Goal: Task Accomplishment & Management: Use online tool/utility

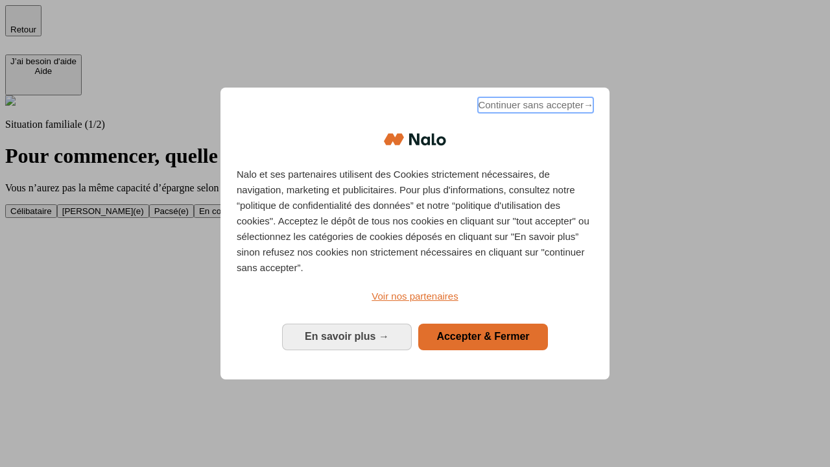
click at [534, 107] on span "Continuer sans accepter →" at bounding box center [535, 105] width 115 height 16
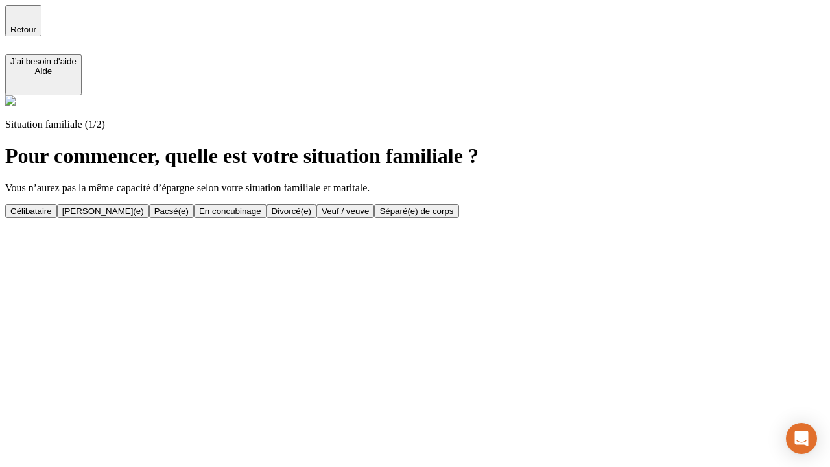
click at [144, 206] on div "[PERSON_NAME](e)" at bounding box center [103, 211] width 82 height 10
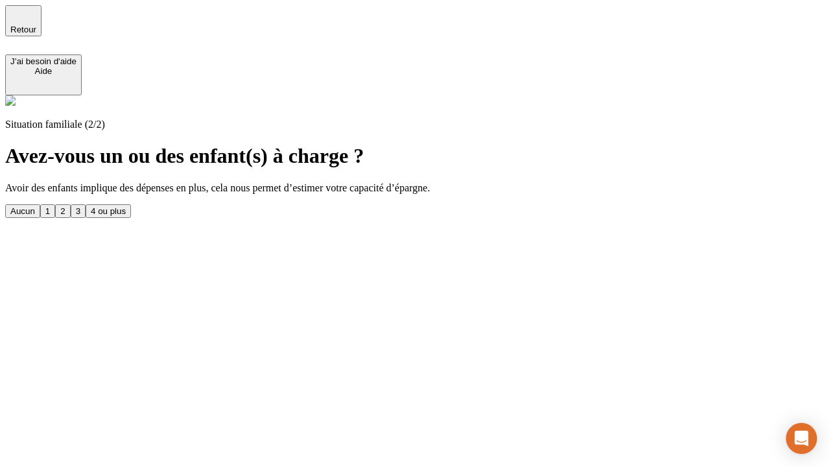
click at [50, 206] on div "1" at bounding box center [47, 211] width 5 height 10
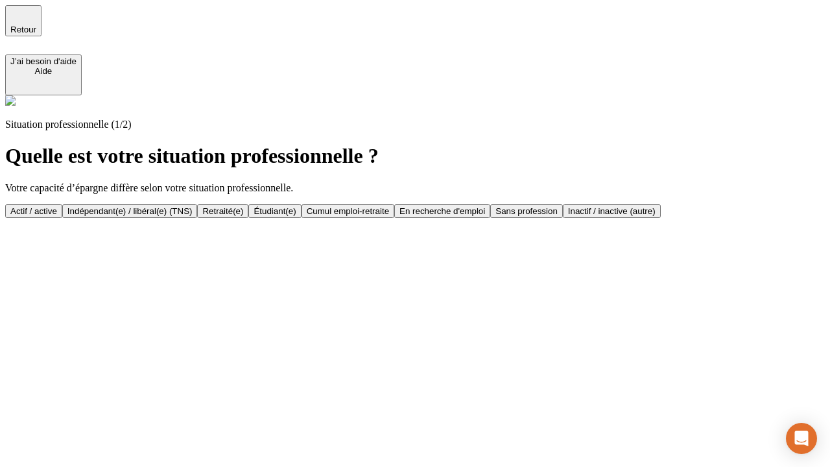
click at [57, 206] on div "Actif / active" at bounding box center [33, 211] width 47 height 10
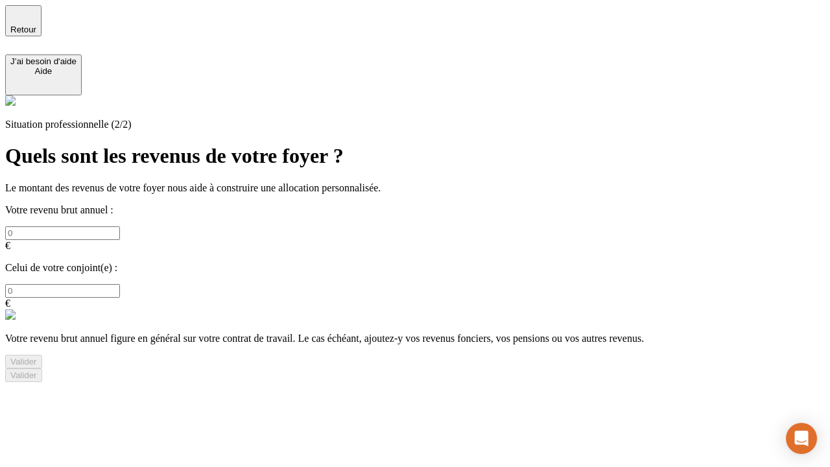
click at [120, 226] on input "text" at bounding box center [62, 233] width 115 height 14
type input "30 000"
click at [120, 284] on input "text" at bounding box center [62, 291] width 115 height 14
type input "40 000"
click at [37, 357] on div "Valider" at bounding box center [23, 362] width 27 height 10
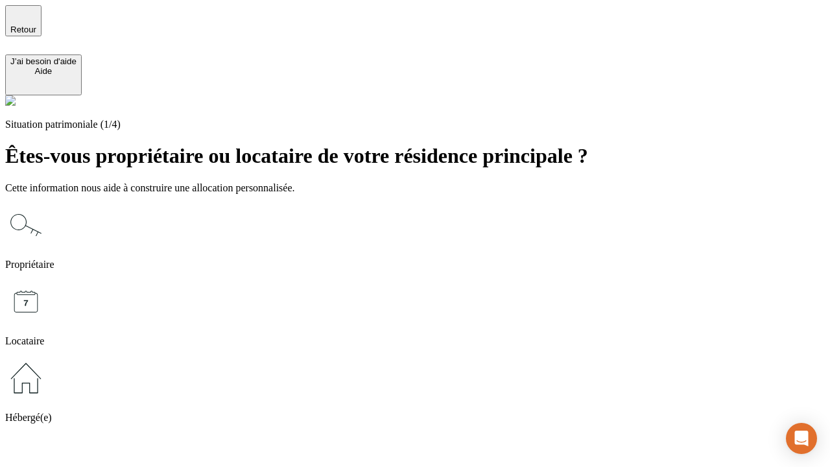
click at [47, 204] on icon at bounding box center [25, 224] width 41 height 41
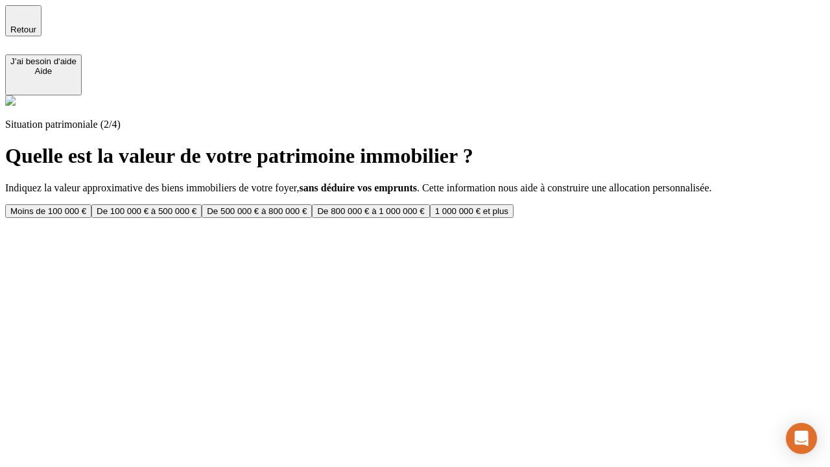
click at [196, 206] on div "De 100 000 € à 500 000 €" at bounding box center [147, 211] width 100 height 10
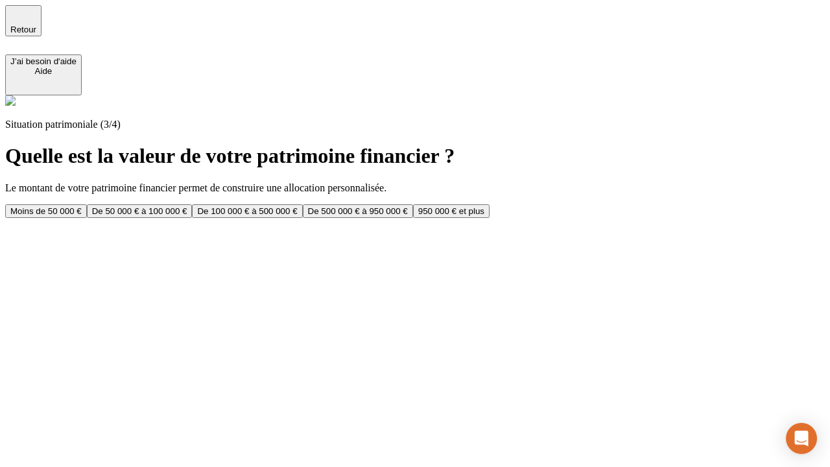
click at [82, 206] on div "Moins de 50 000 €" at bounding box center [45, 211] width 71 height 10
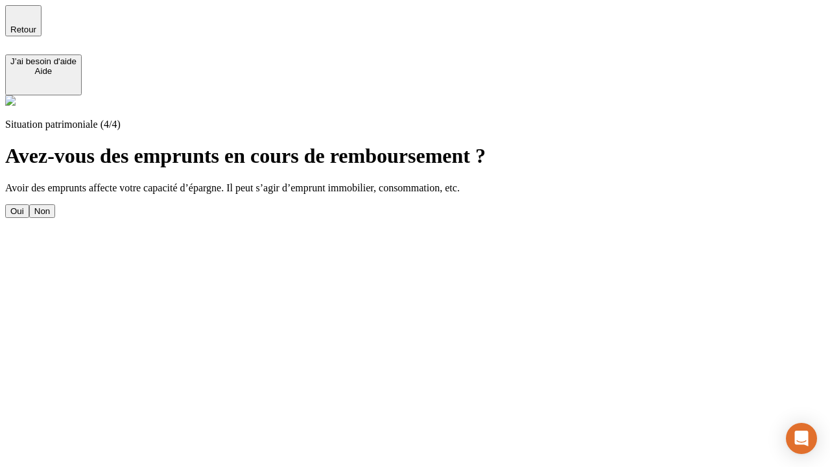
click at [24, 206] on div "Oui" at bounding box center [17, 211] width 14 height 10
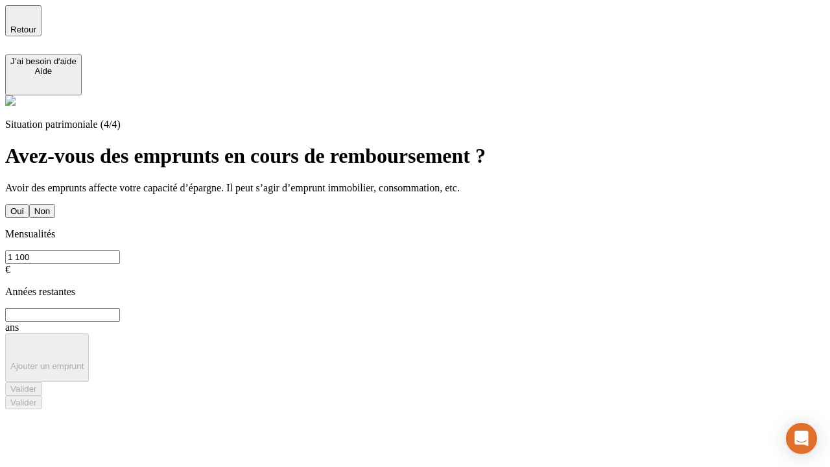
type input "1 100"
type input "20"
click at [37, 384] on div "Valider" at bounding box center [23, 389] width 27 height 10
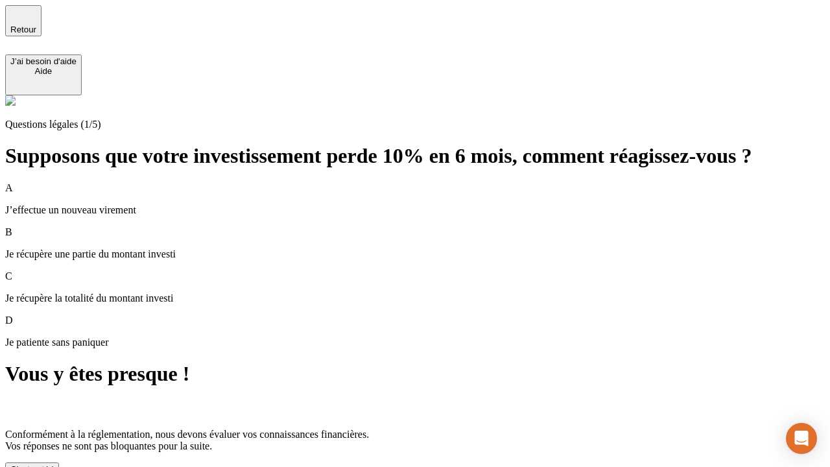
click at [54, 464] on div "C'est noté !" at bounding box center [31, 469] width 43 height 10
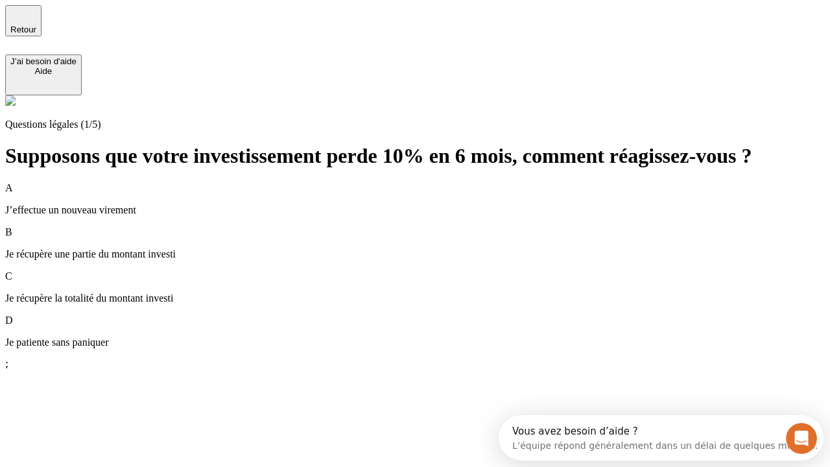
click at [430, 248] on p "Je récupère une partie du montant investi" at bounding box center [414, 254] width 819 height 12
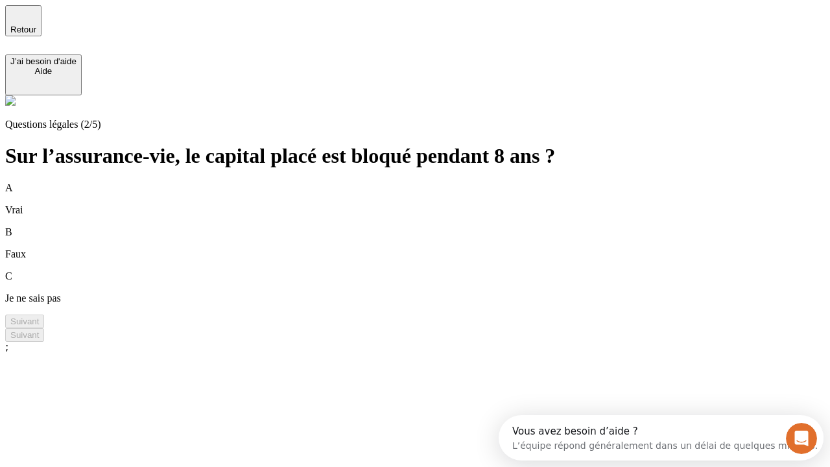
click at [430, 182] on div "A Vrai" at bounding box center [414, 199] width 819 height 34
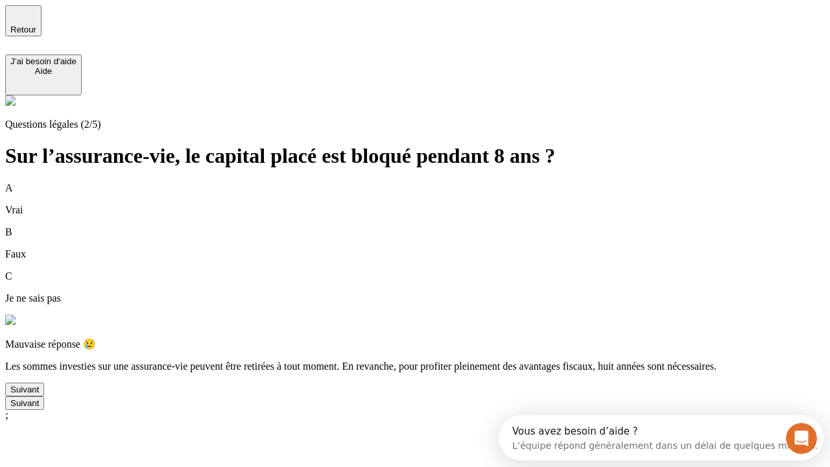
click at [39, 394] on div "Suivant" at bounding box center [24, 389] width 29 height 10
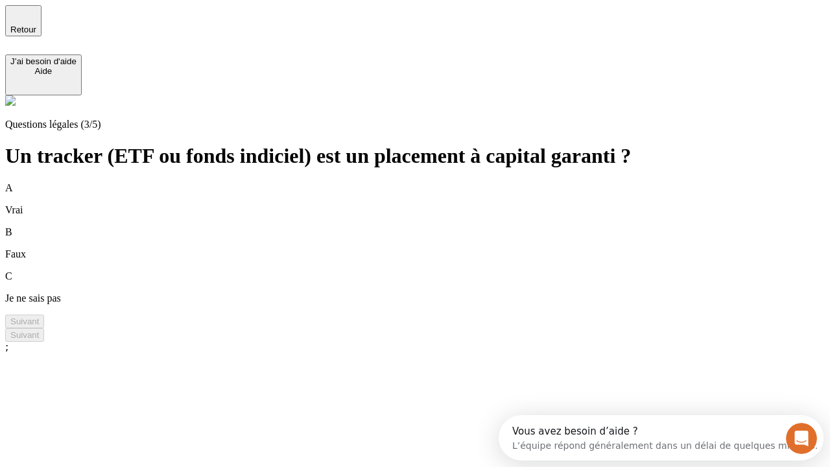
click at [430, 226] on div "B Faux" at bounding box center [414, 243] width 819 height 34
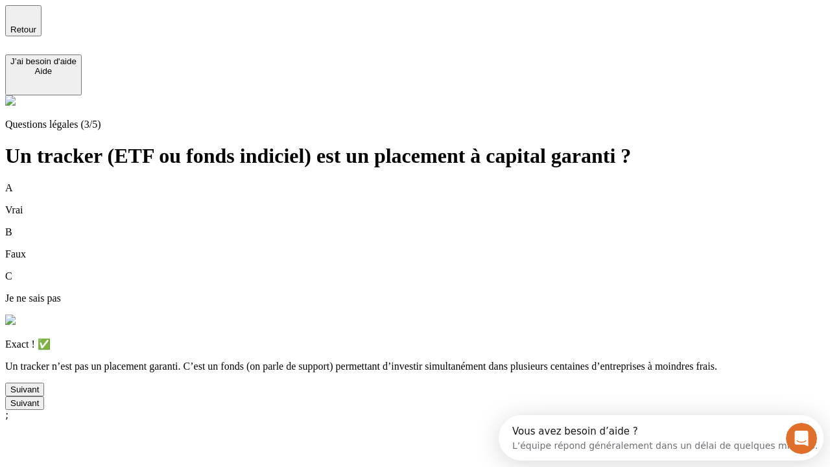
click at [39, 394] on div "Suivant" at bounding box center [24, 389] width 29 height 10
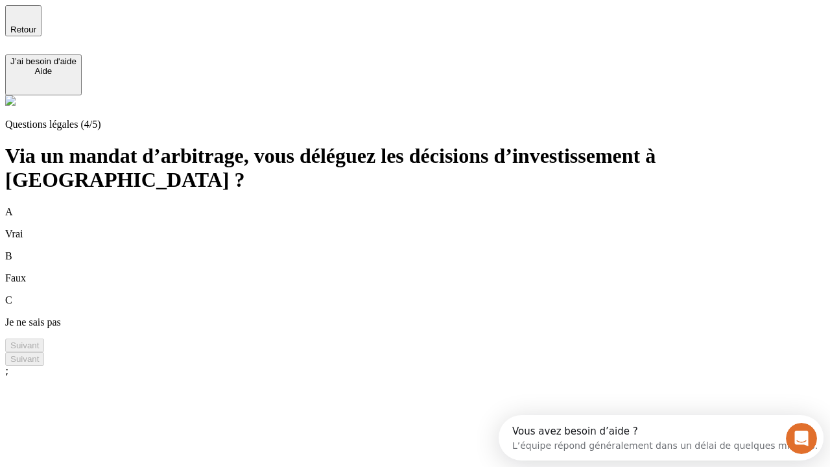
click at [430, 206] on div "A Vrai" at bounding box center [414, 223] width 819 height 34
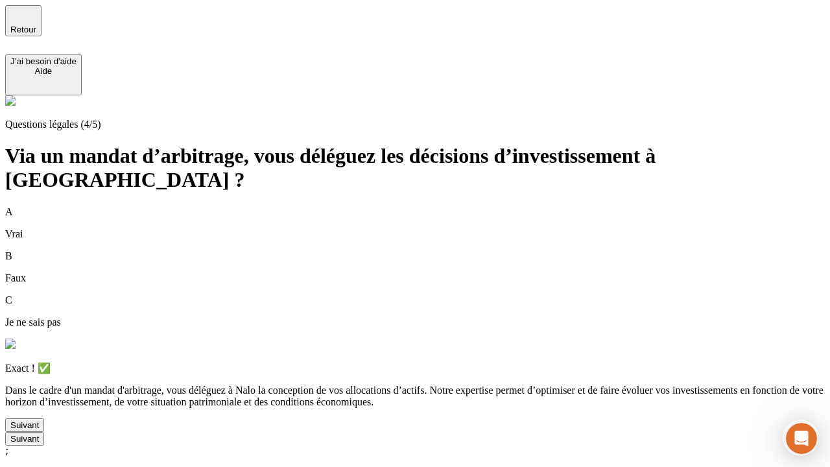
click at [39, 430] on div "Suivant" at bounding box center [24, 425] width 29 height 10
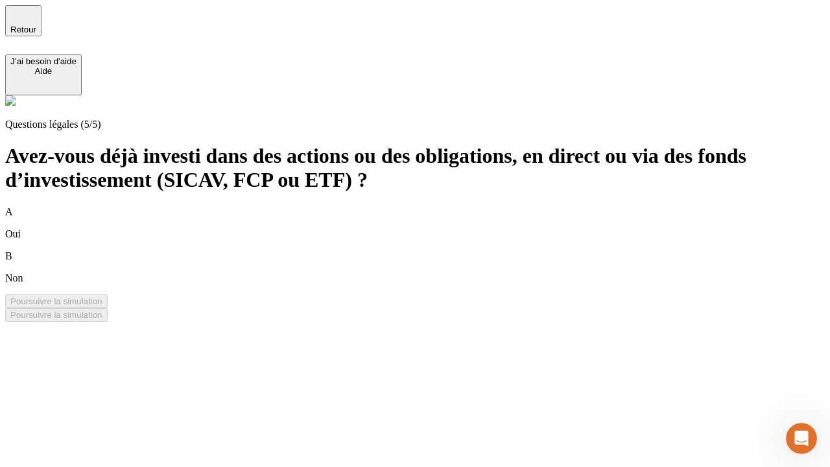
click at [430, 250] on div "B Non" at bounding box center [414, 267] width 819 height 34
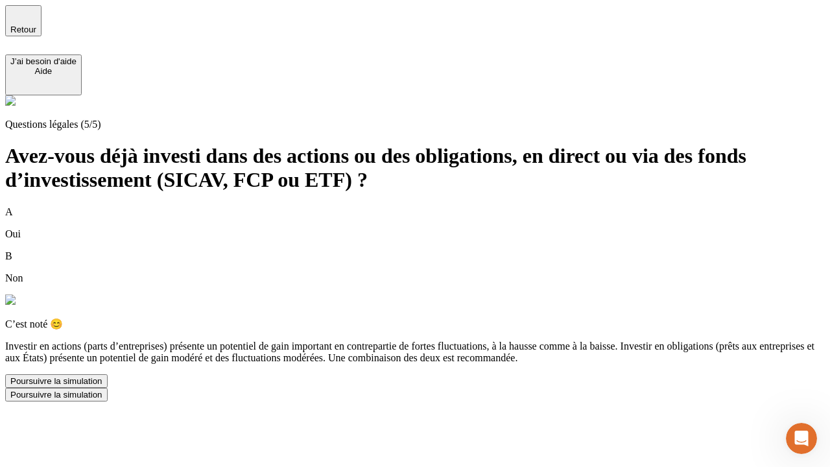
click at [102, 386] on div "Poursuivre la simulation" at bounding box center [56, 381] width 92 height 10
